Goal: Task Accomplishment & Management: Complete application form

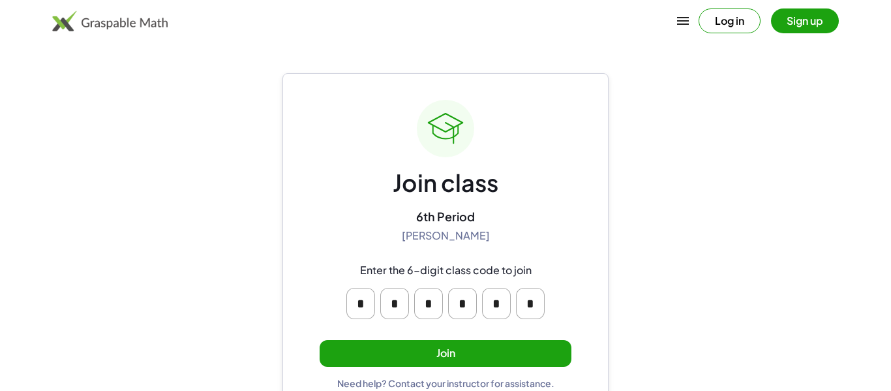
click at [438, 356] on button "Join" at bounding box center [446, 353] width 252 height 27
click at [466, 344] on button "Join" at bounding box center [446, 353] width 252 height 27
